Goal: Task Accomplishment & Management: Complete application form

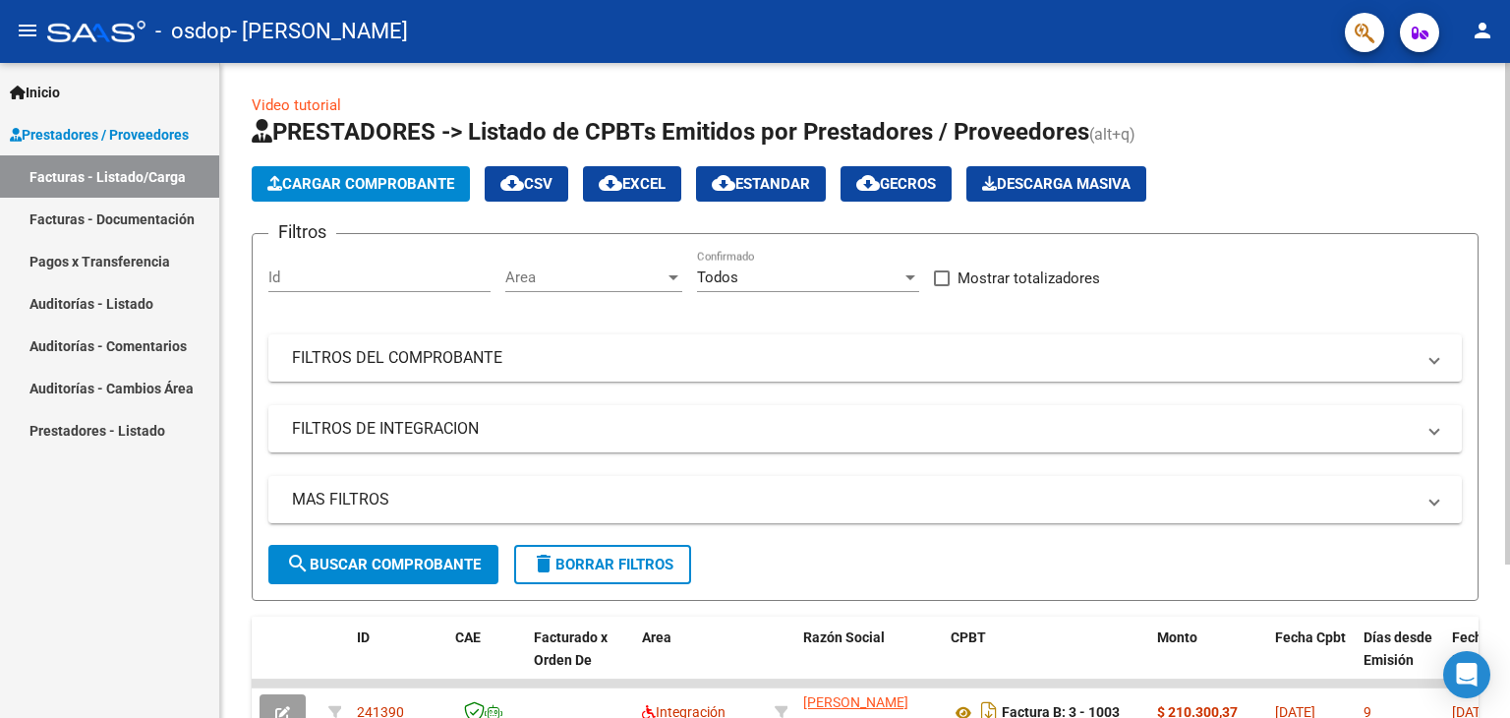
scroll to position [201, 0]
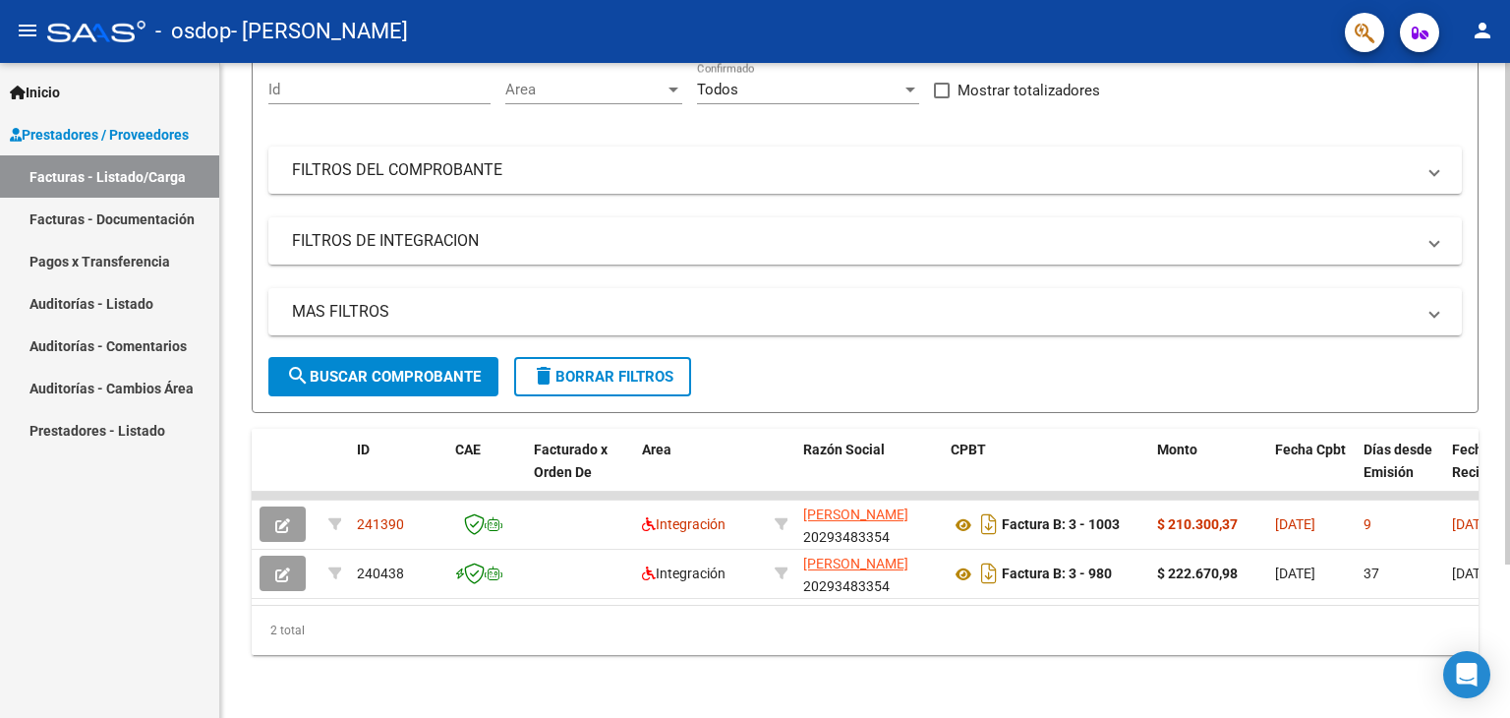
click at [1509, 654] on div at bounding box center [1507, 390] width 5 height 655
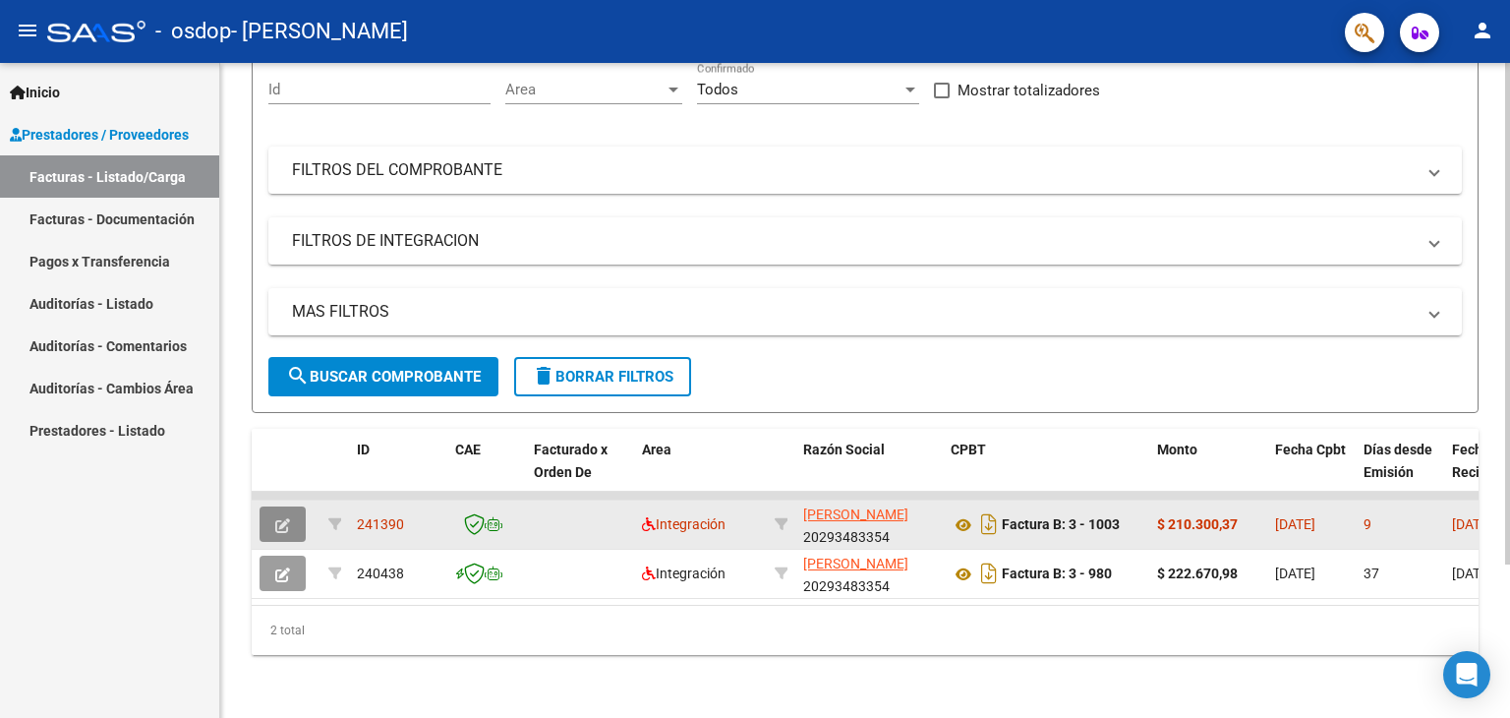
click at [276, 515] on span "button" at bounding box center [282, 524] width 15 height 18
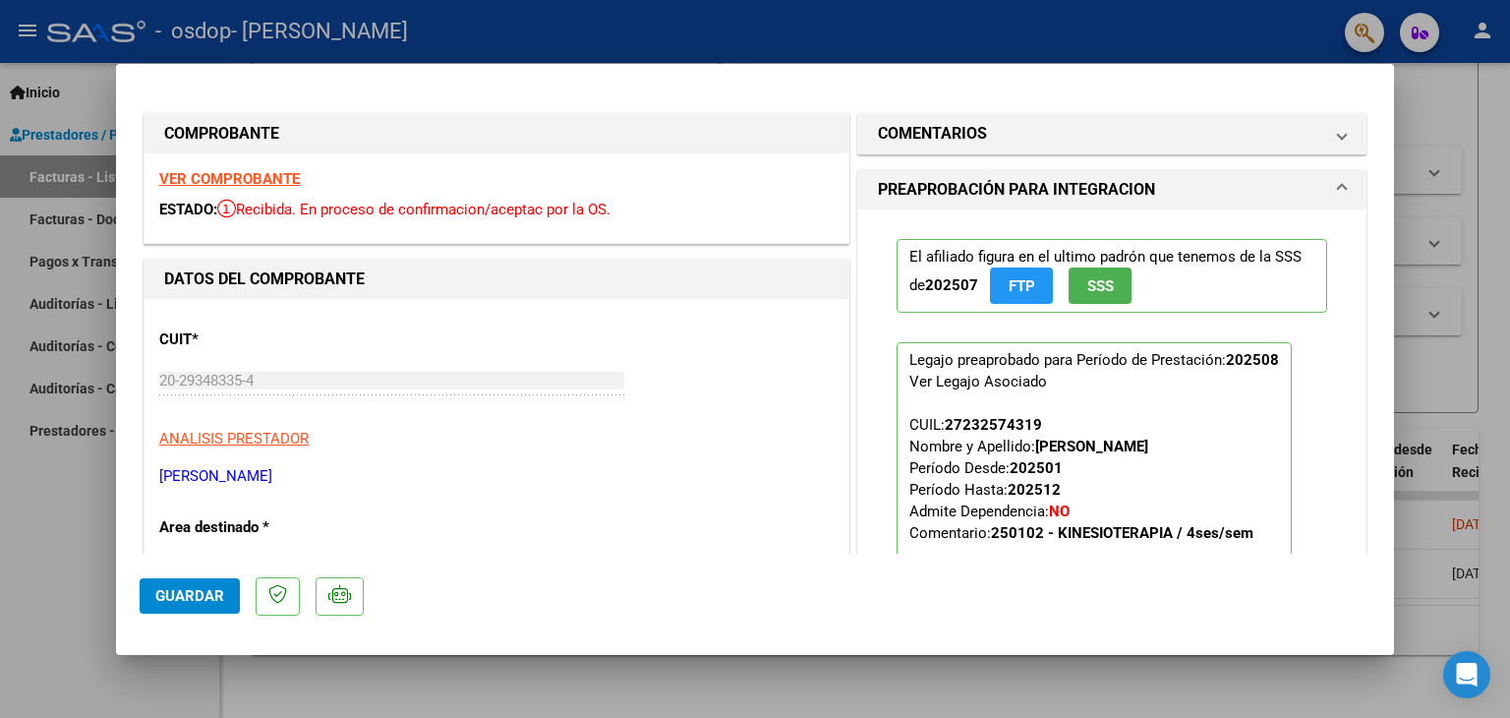
click at [1463, 119] on div at bounding box center [755, 359] width 1510 height 718
type input "$ 0,00"
